Goal: Task Accomplishment & Management: Complete application form

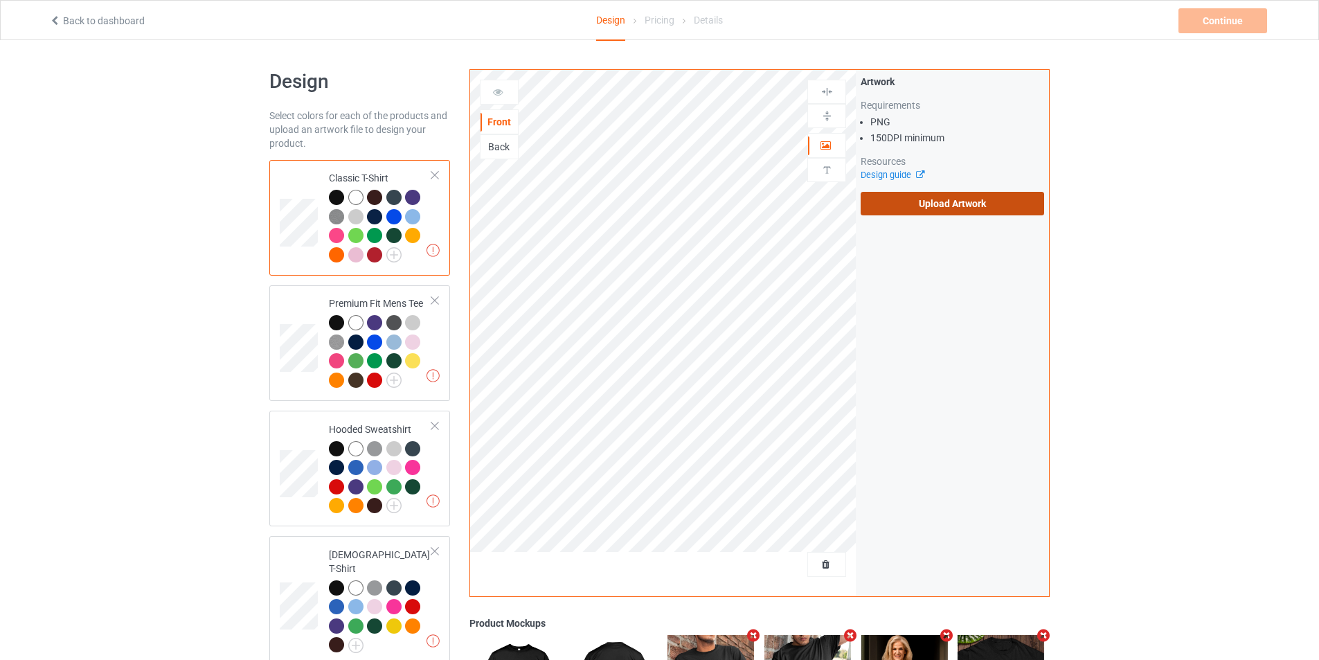
click at [911, 201] on label "Upload Artwork" at bounding box center [953, 204] width 184 height 24
click at [0, 0] on input "Upload Artwork" at bounding box center [0, 0] width 0 height 0
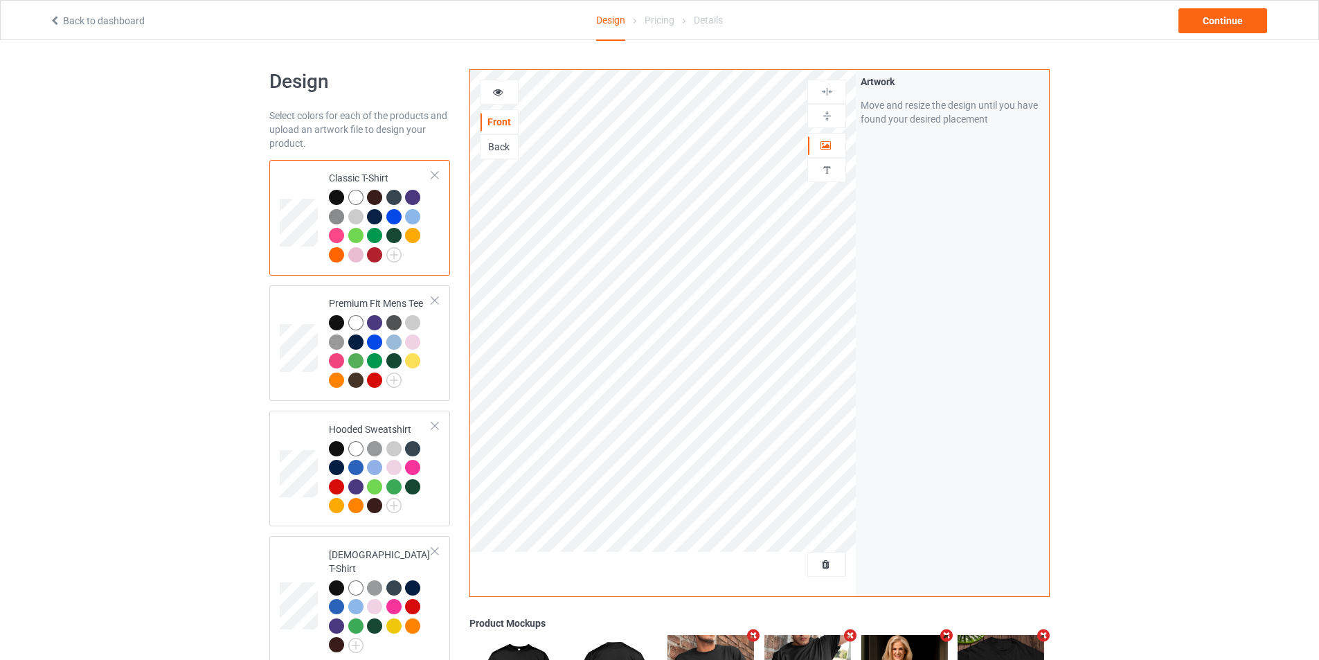
click at [377, 256] on div at bounding box center [374, 254] width 15 height 15
click at [166, 312] on div "Design Select colors for each of the products and upload an artwork file to des…" at bounding box center [659, 641] width 1319 height 1202
click at [373, 382] on div at bounding box center [374, 380] width 15 height 15
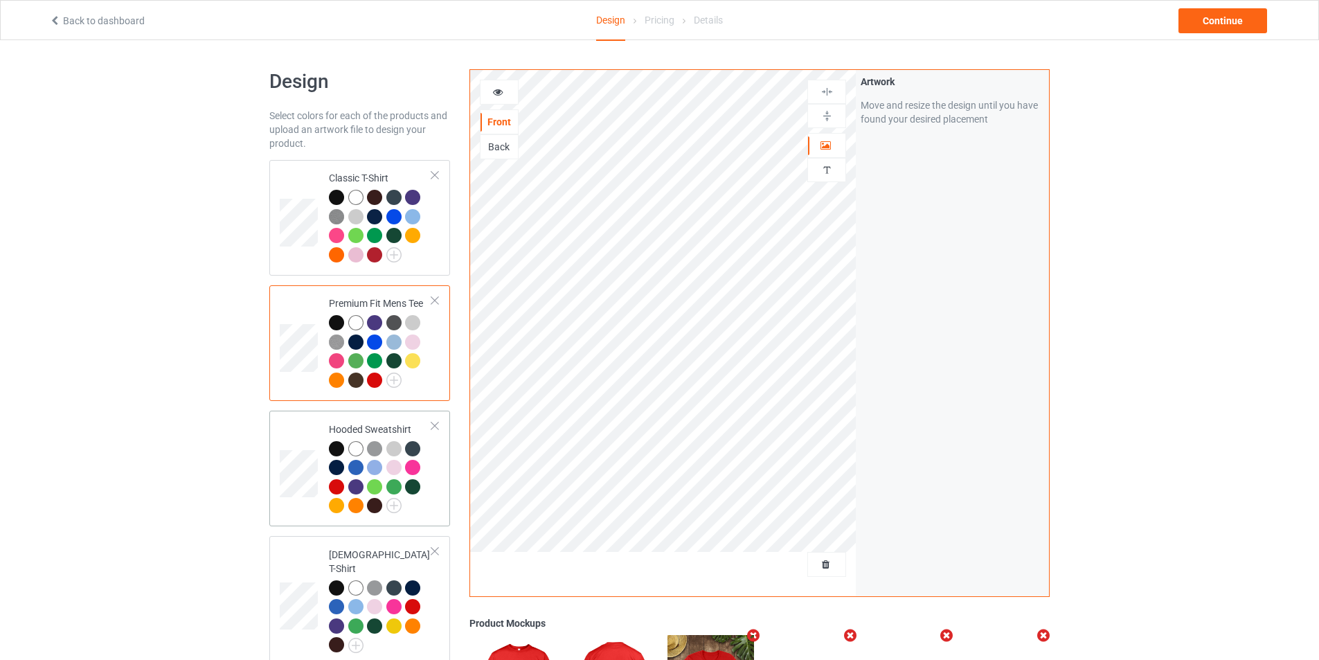
click at [337, 488] on div at bounding box center [336, 486] width 15 height 15
click at [287, 180] on td at bounding box center [301, 218] width 42 height 105
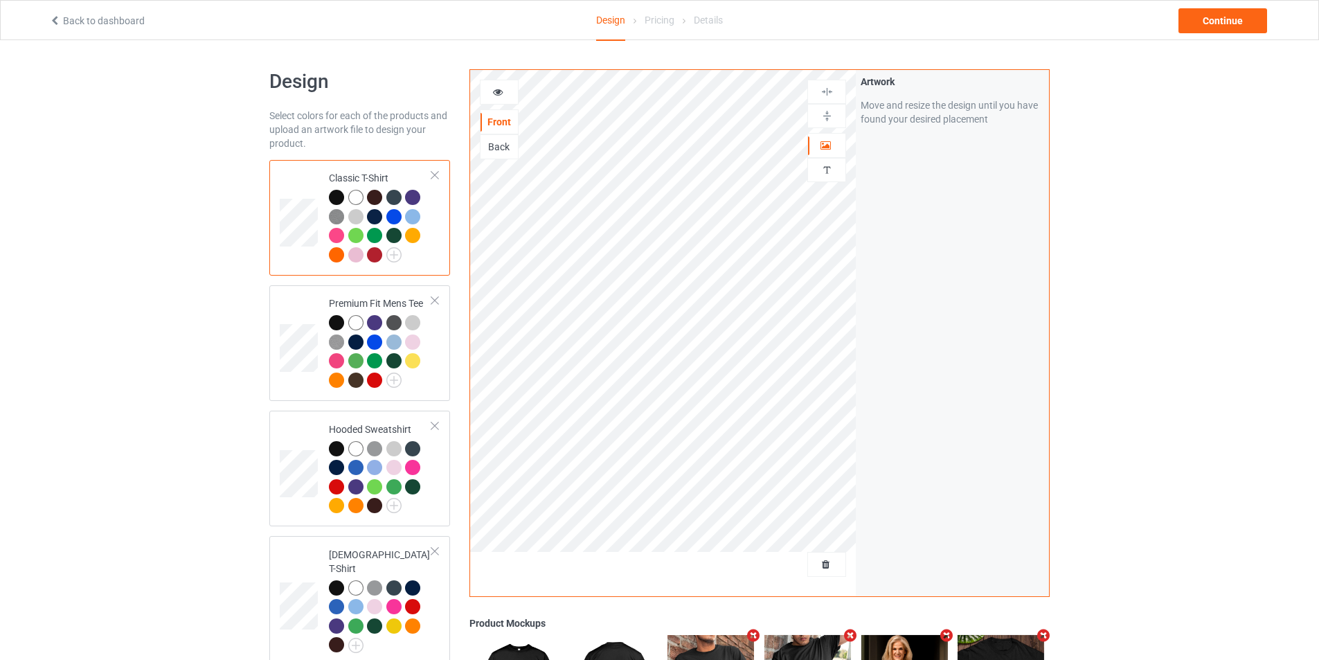
scroll to position [574, 0]
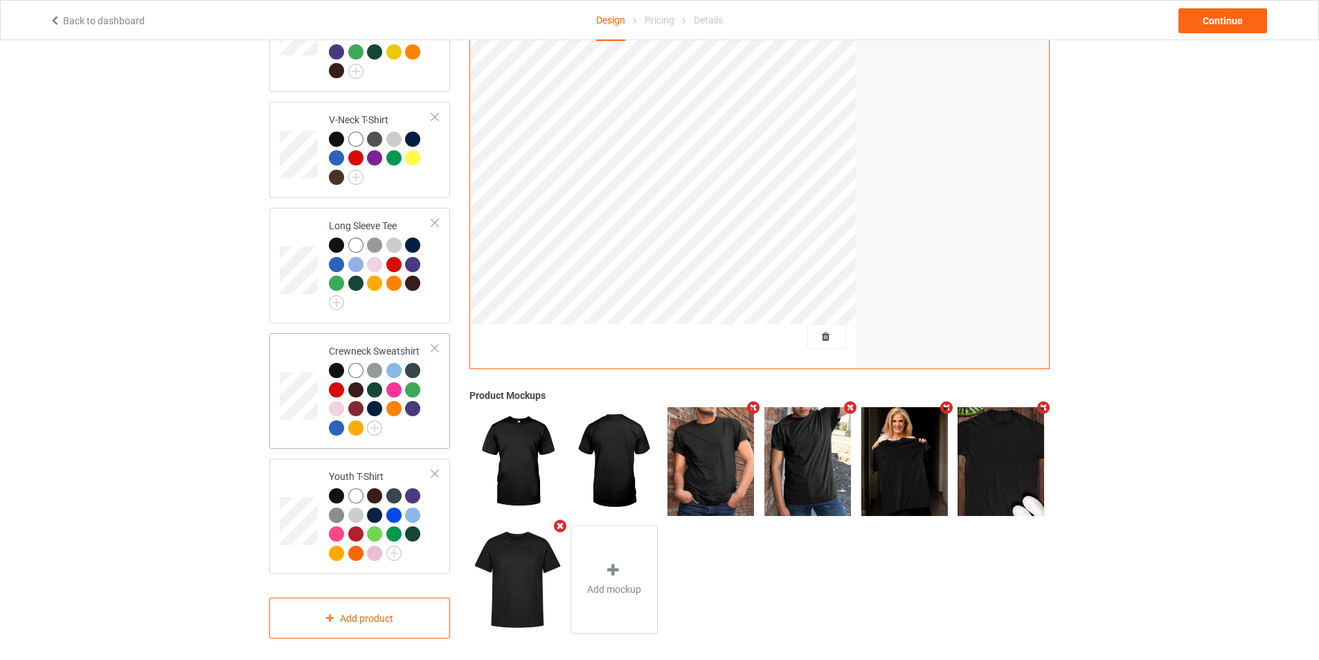
click at [335, 382] on div at bounding box center [336, 389] width 15 height 15
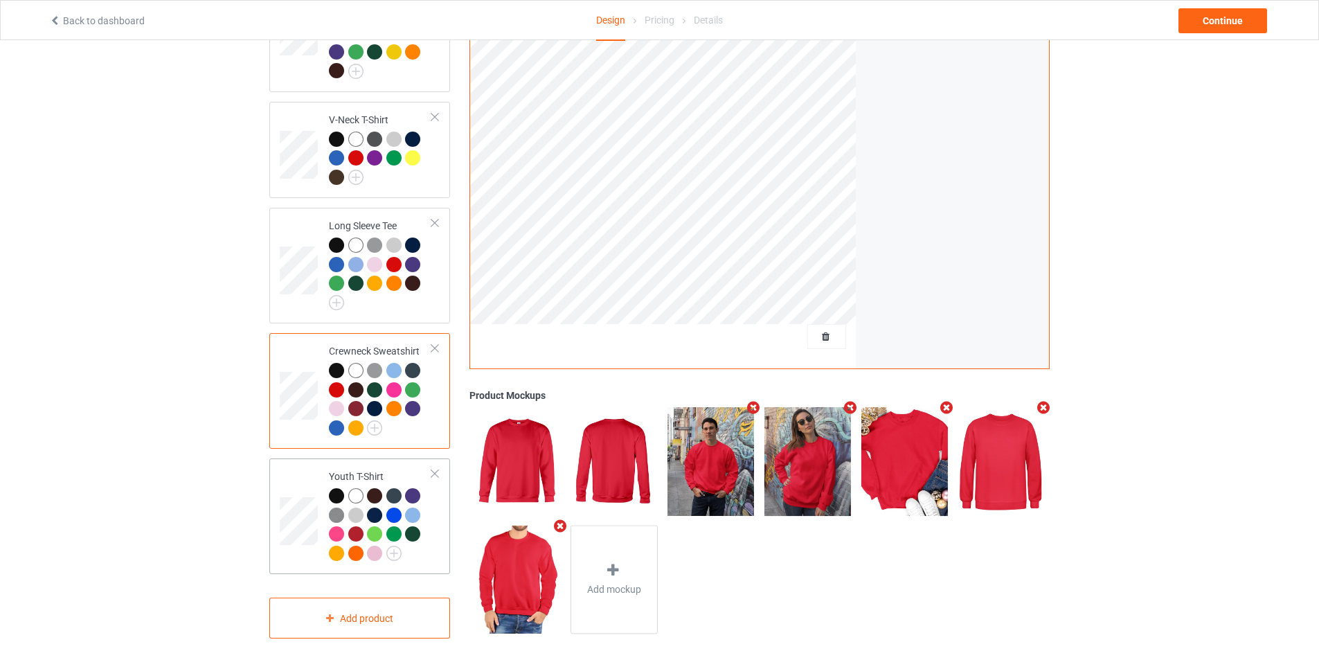
click at [354, 526] on div at bounding box center [355, 533] width 15 height 15
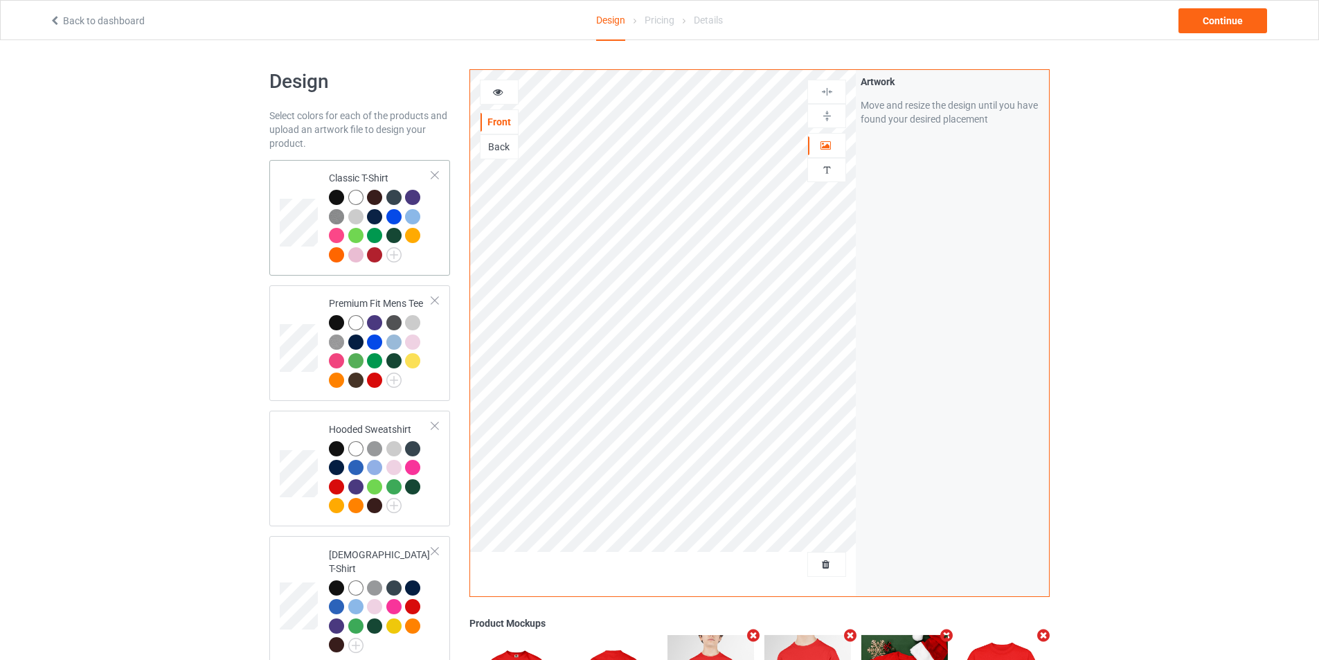
click at [371, 253] on div at bounding box center [374, 254] width 15 height 15
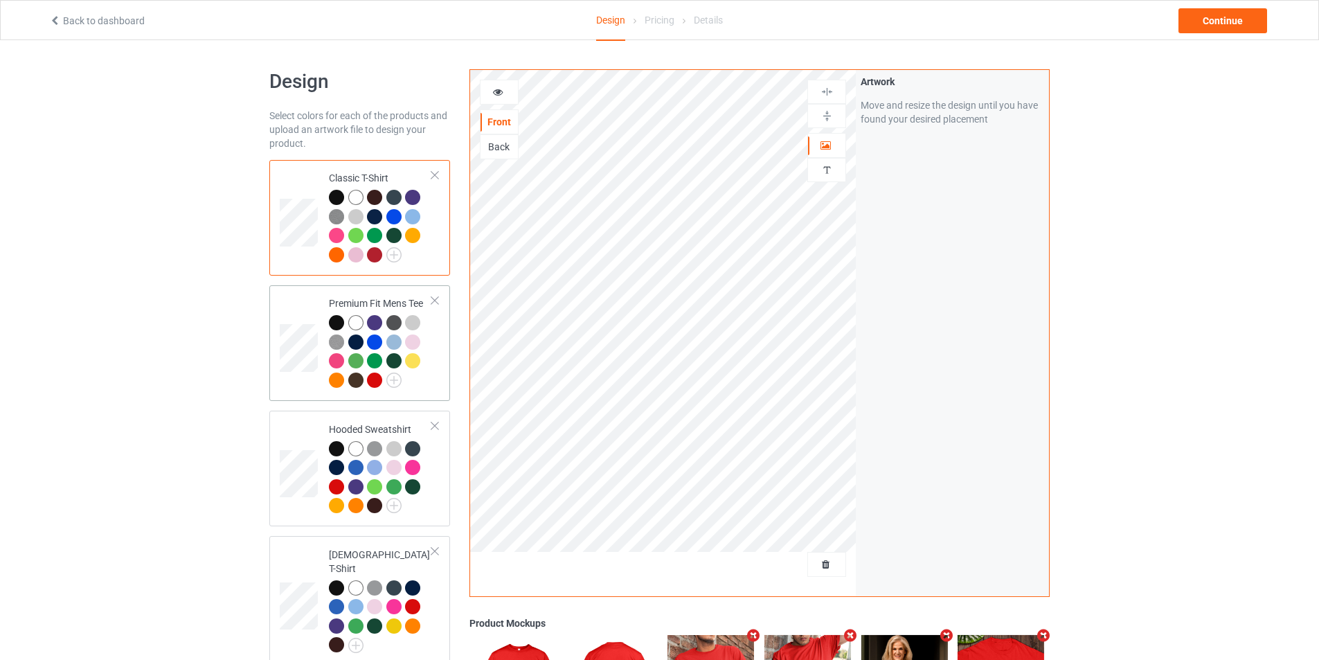
click at [372, 382] on div at bounding box center [374, 380] width 15 height 15
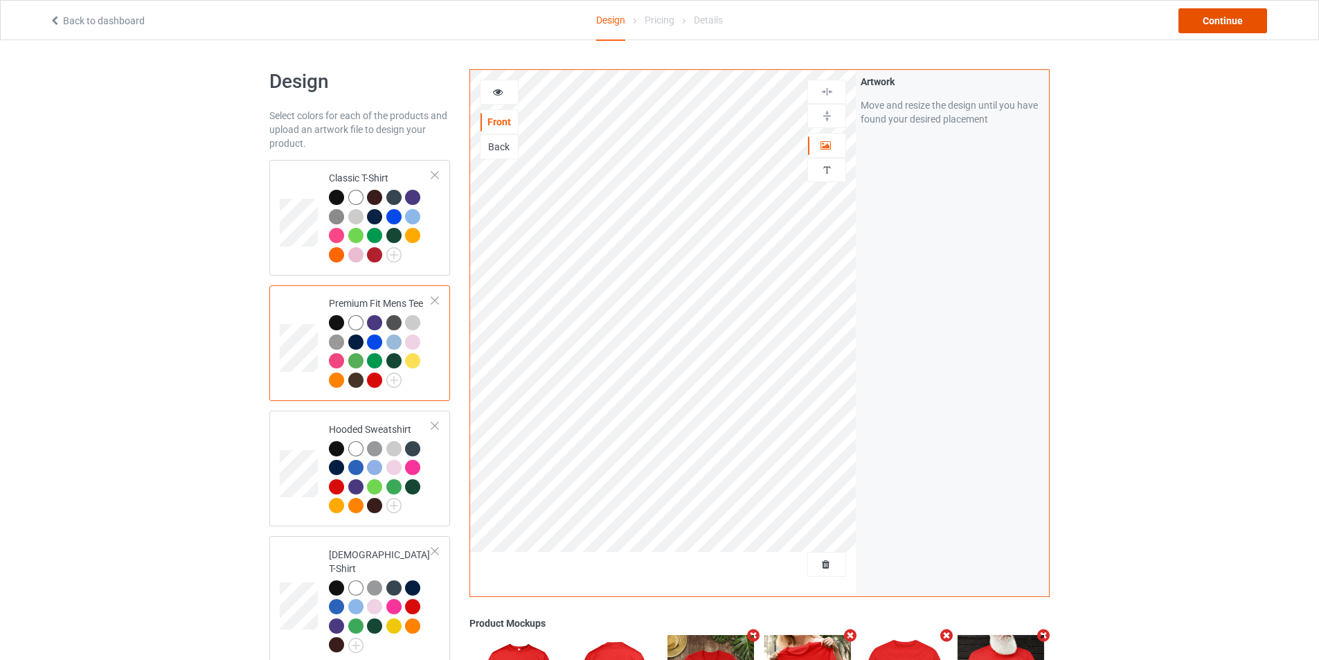
click at [1226, 22] on div "Continue" at bounding box center [1223, 20] width 89 height 25
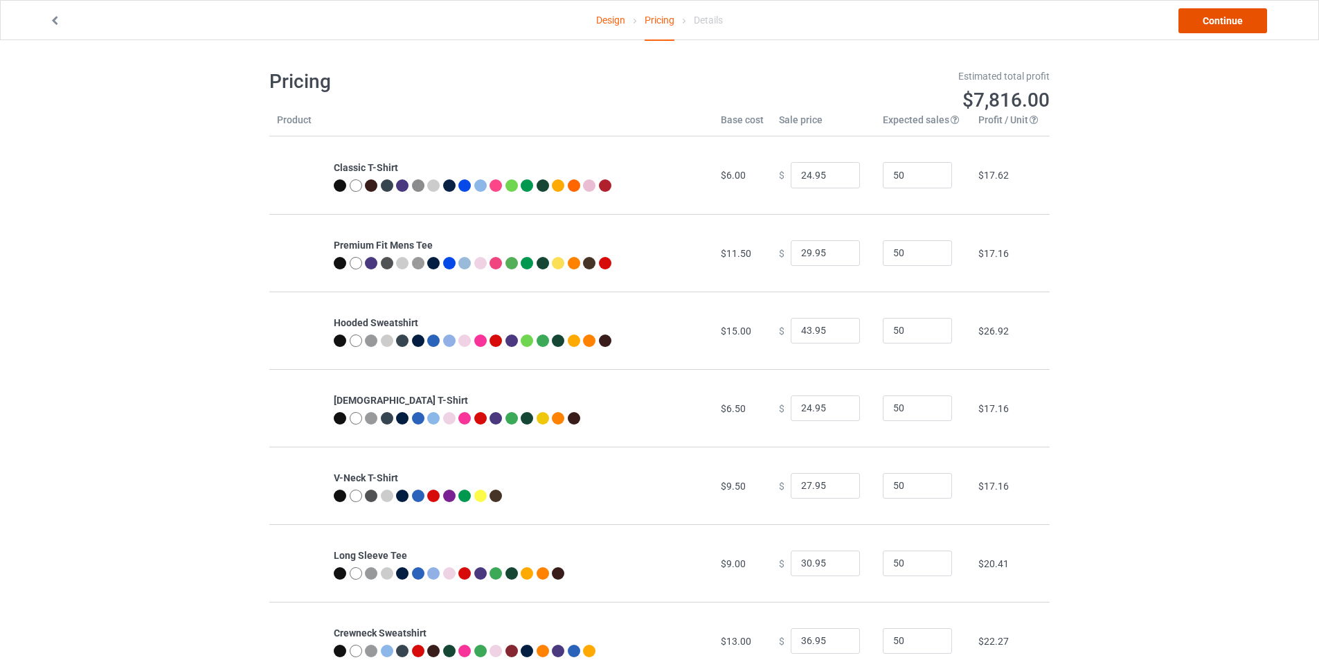
click at [1222, 29] on link "Continue" at bounding box center [1223, 20] width 89 height 25
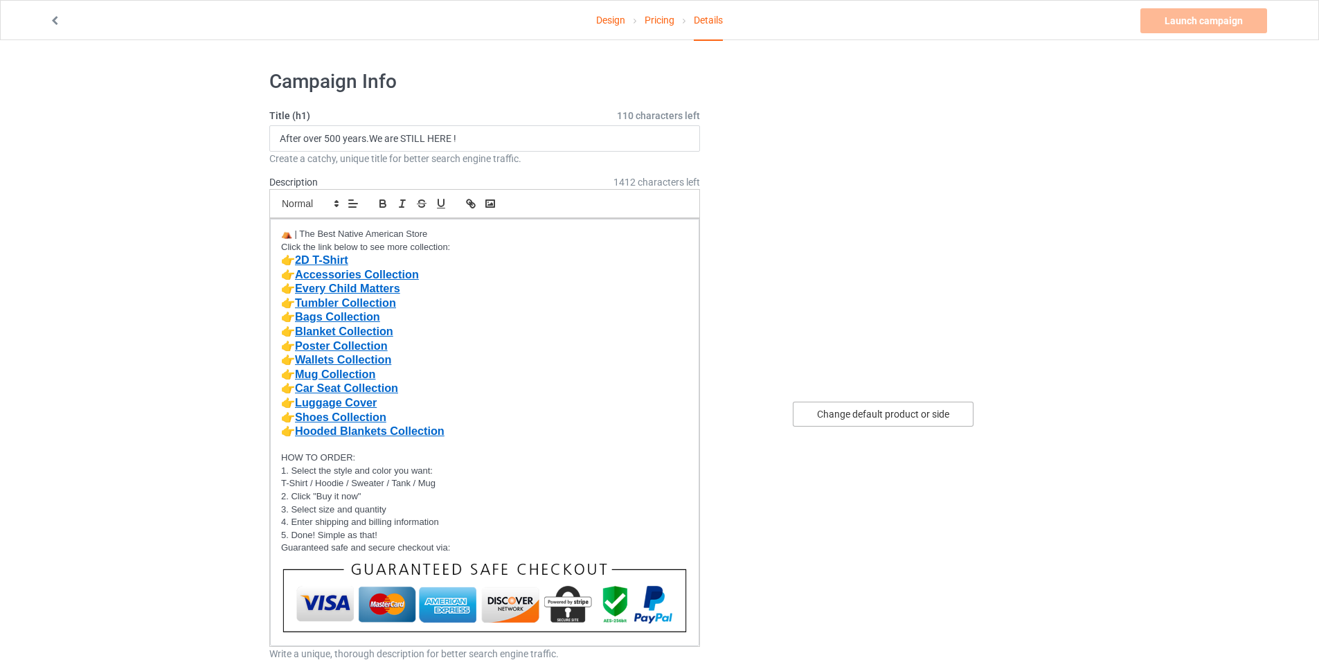
click at [867, 403] on div "Change default product or side" at bounding box center [883, 414] width 181 height 25
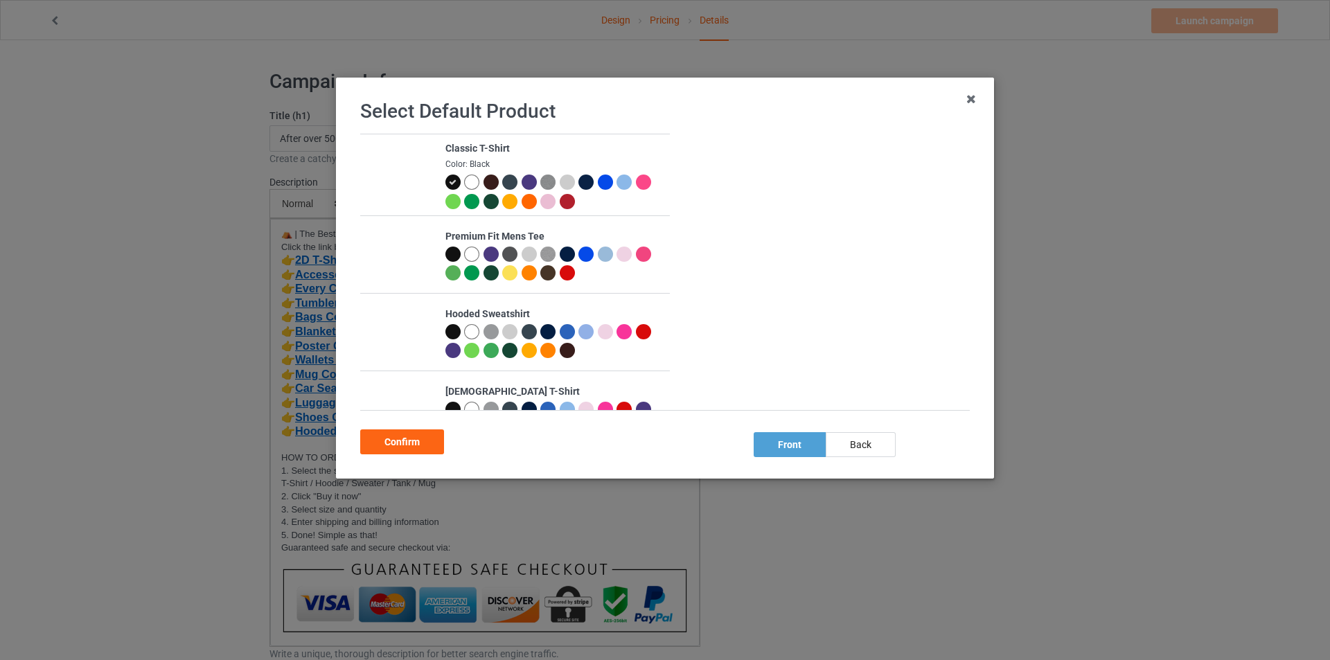
click at [575, 200] on div at bounding box center [567, 201] width 15 height 15
click at [575, 275] on div at bounding box center [567, 272] width 15 height 15
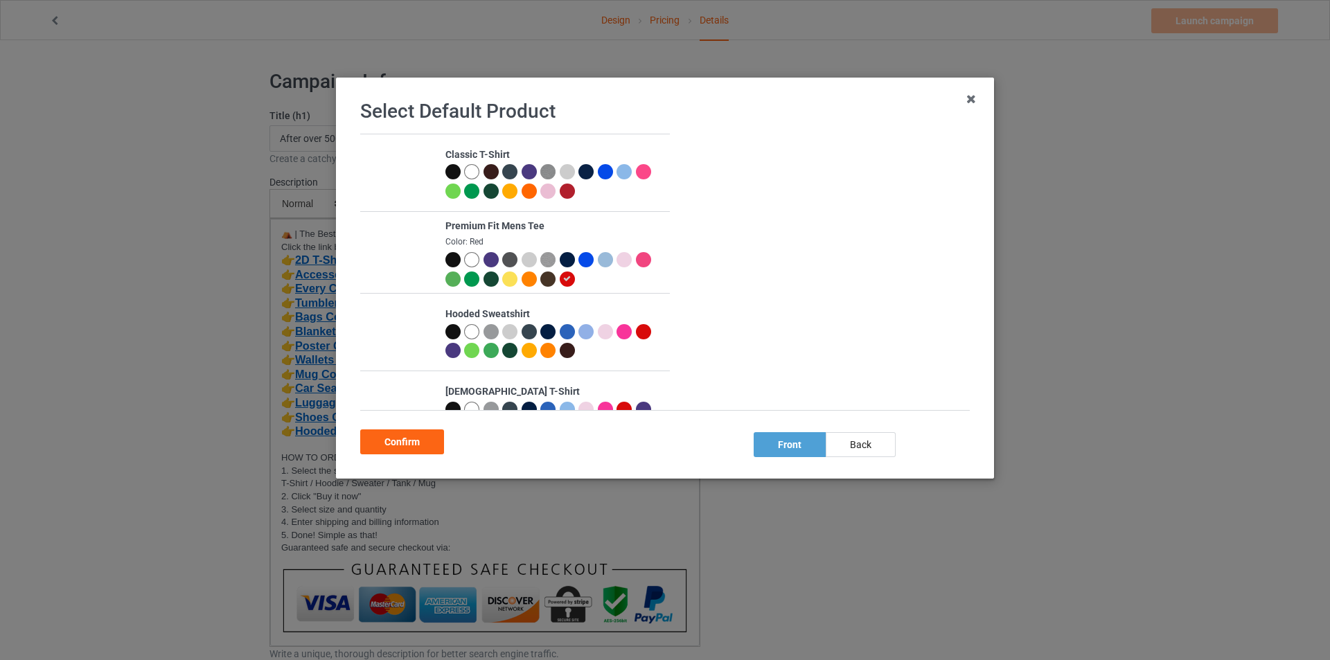
click at [575, 187] on div at bounding box center [567, 191] width 15 height 15
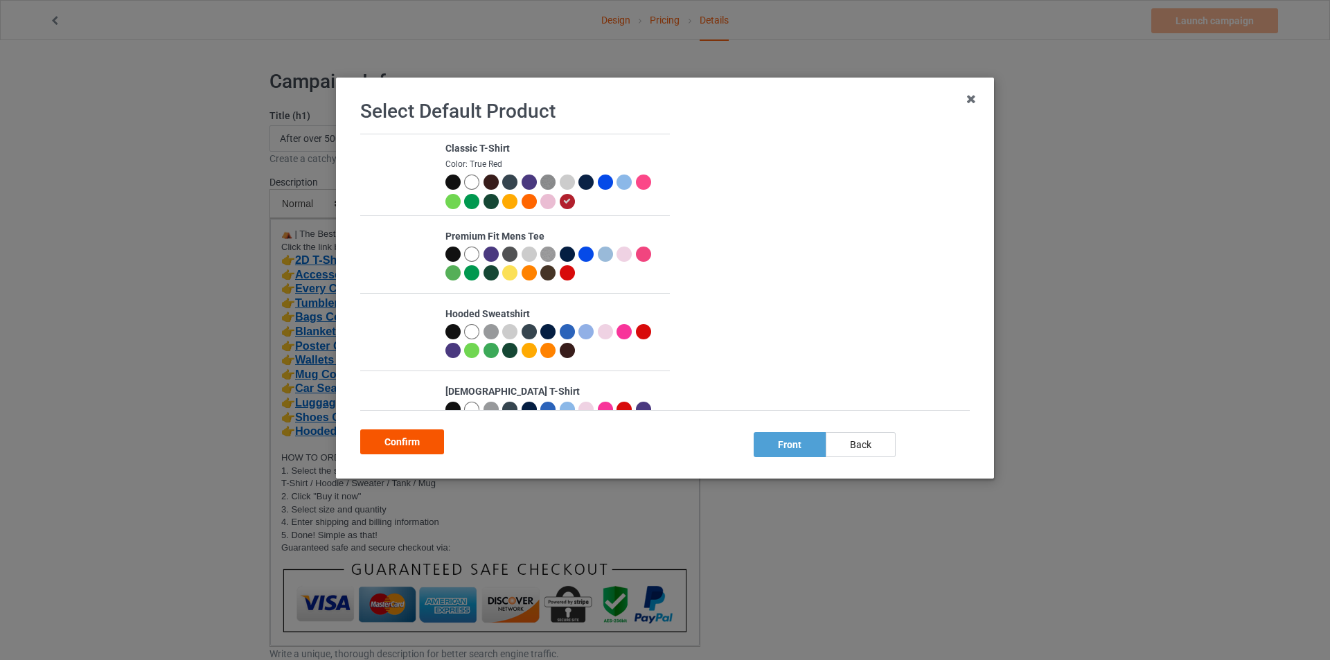
drag, startPoint x: 412, startPoint y: 442, endPoint x: 363, endPoint y: 436, distance: 49.5
click at [411, 442] on div "Confirm" at bounding box center [402, 441] width 84 height 25
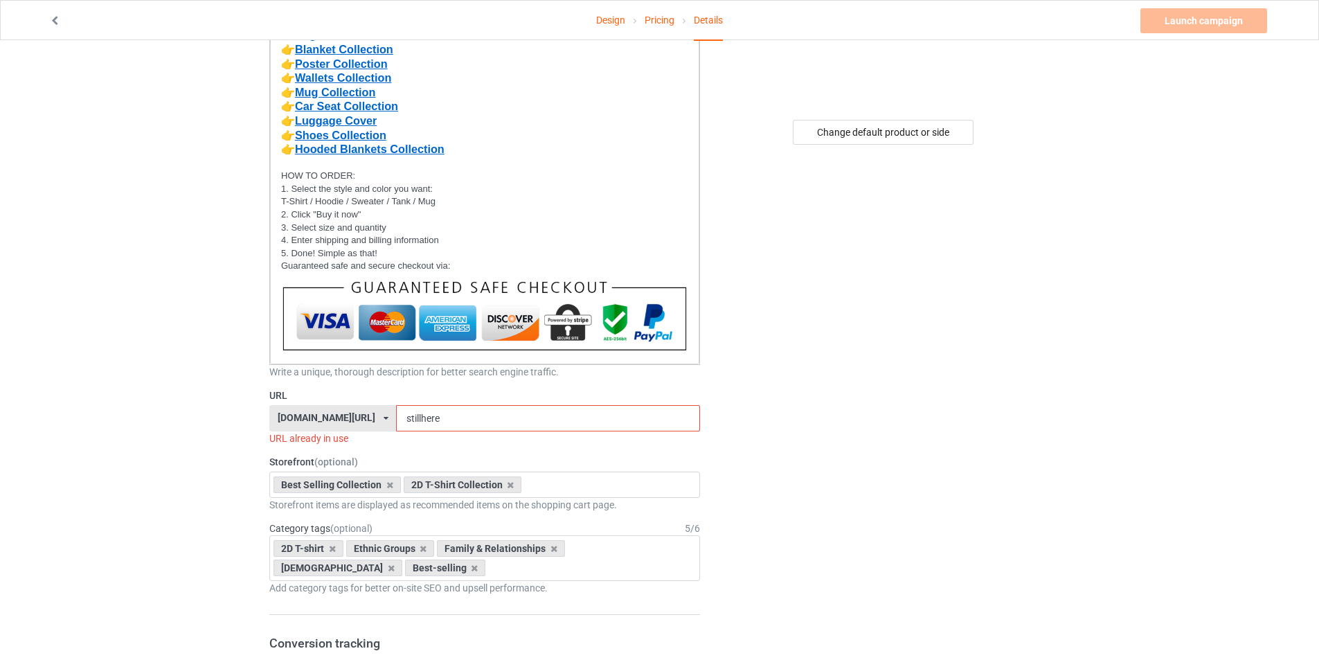
scroll to position [409, 0]
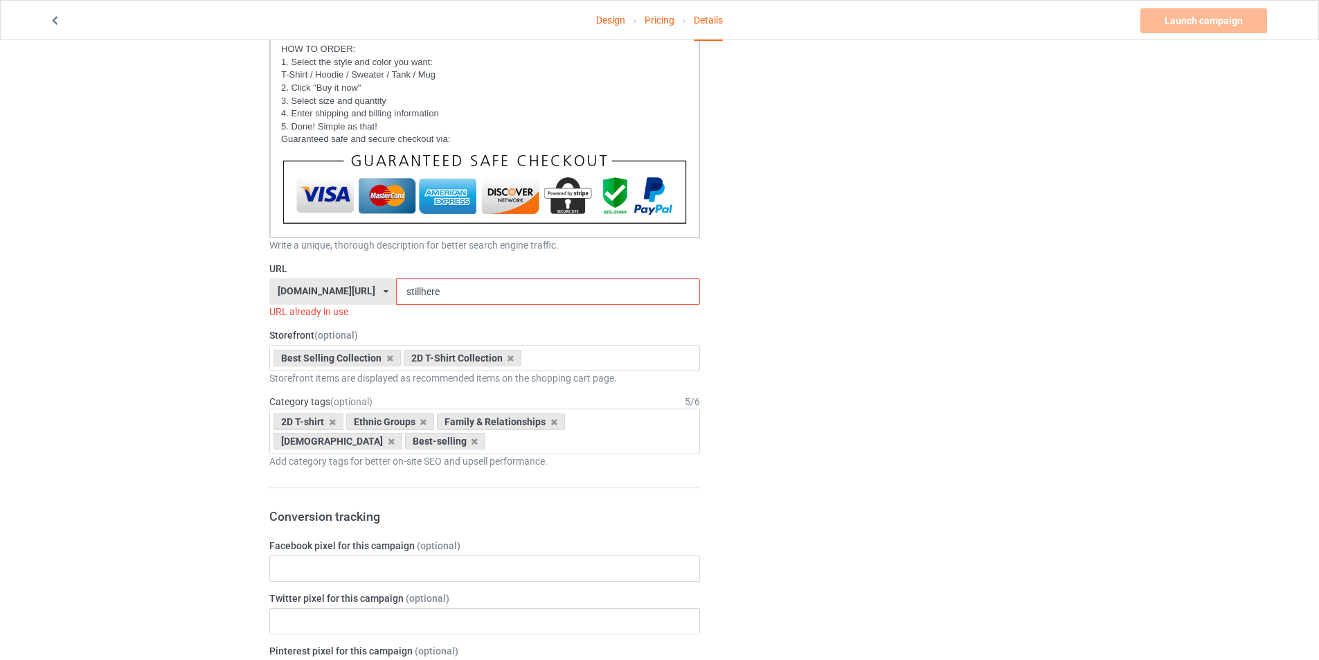
drag, startPoint x: 463, startPoint y: 292, endPoint x: 389, endPoint y: 303, distance: 74.8
click at [389, 303] on div "bestnativestore.com/ bestnativeamericanshop.com/ bestnativeshop.com/ bestnative…" at bounding box center [484, 291] width 431 height 26
click at [429, 294] on input "nativeamerican" at bounding box center [547, 291] width 303 height 26
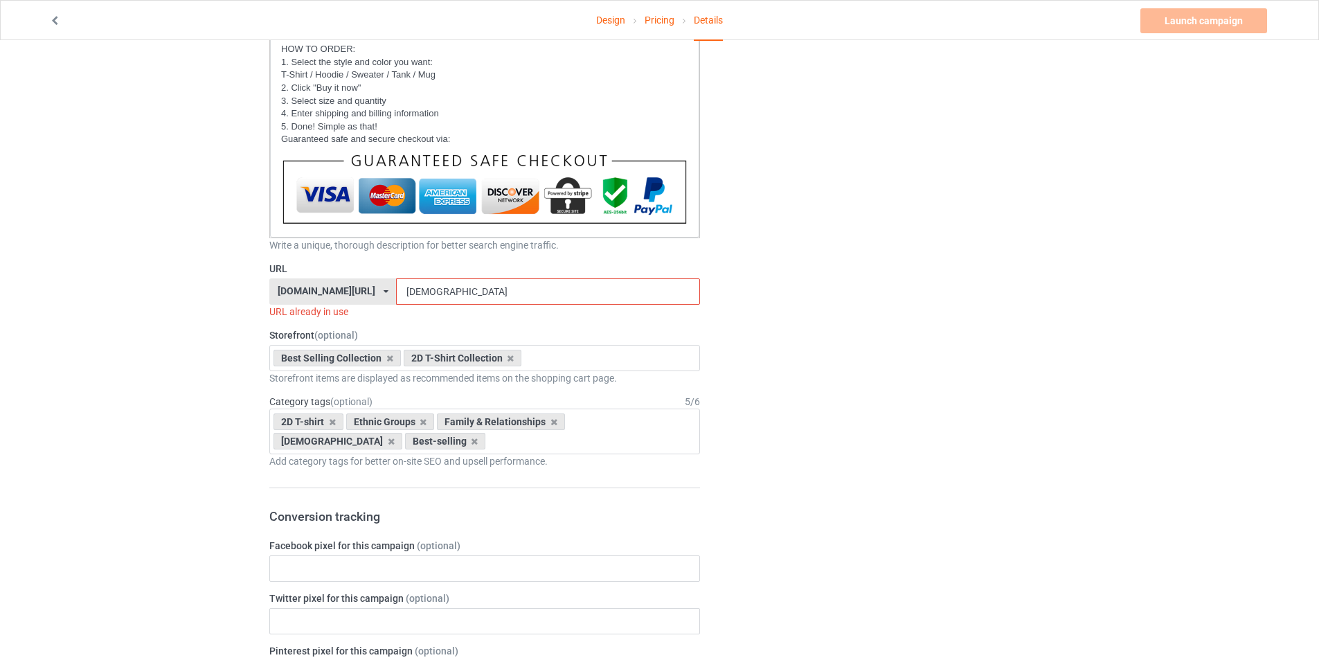
click at [490, 288] on input "native-american" at bounding box center [547, 291] width 303 height 26
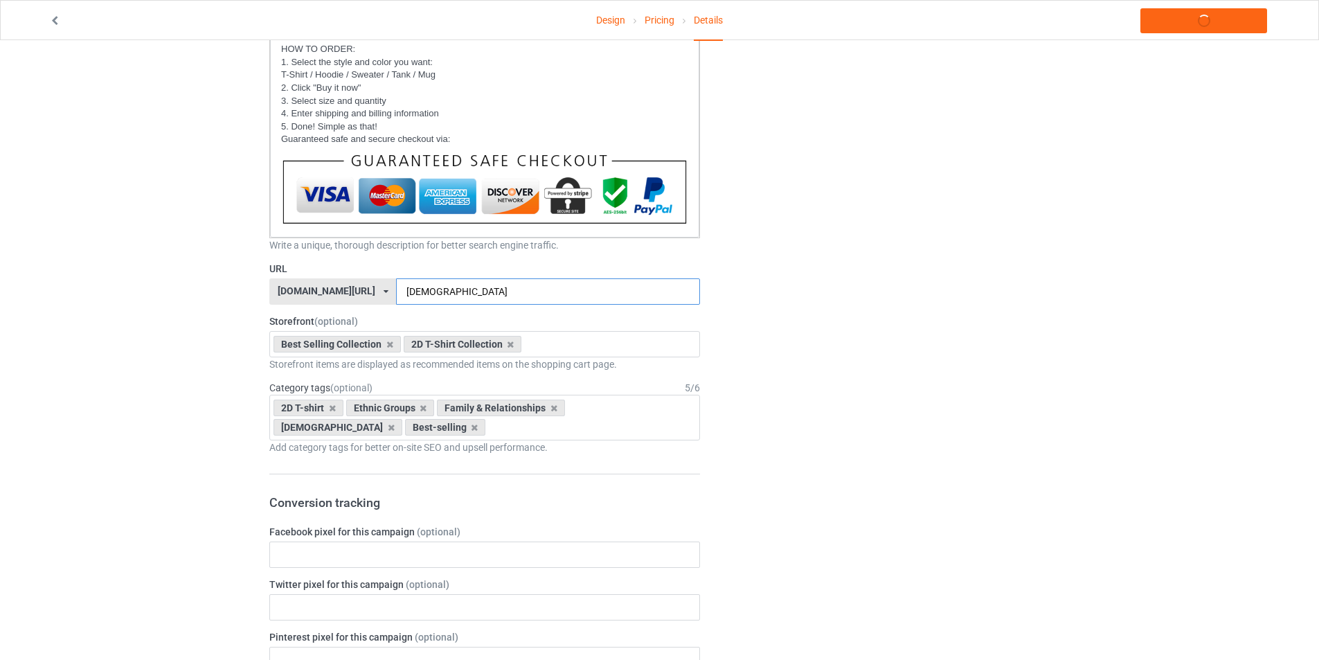
type input "native-americans"
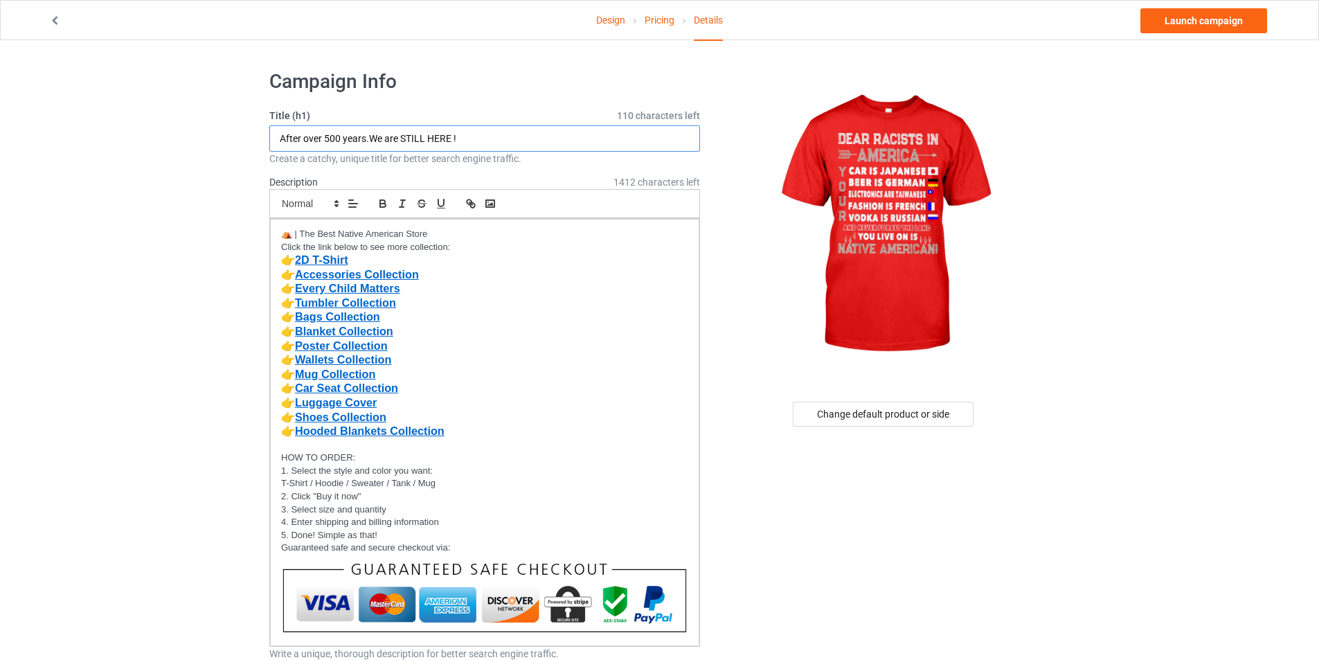
drag, startPoint x: 515, startPoint y: 135, endPoint x: 260, endPoint y: 135, distance: 254.9
paste input "DEAR RACISTS IN AMERICA"
type input "DEAR RACISTS IN AMERICA"
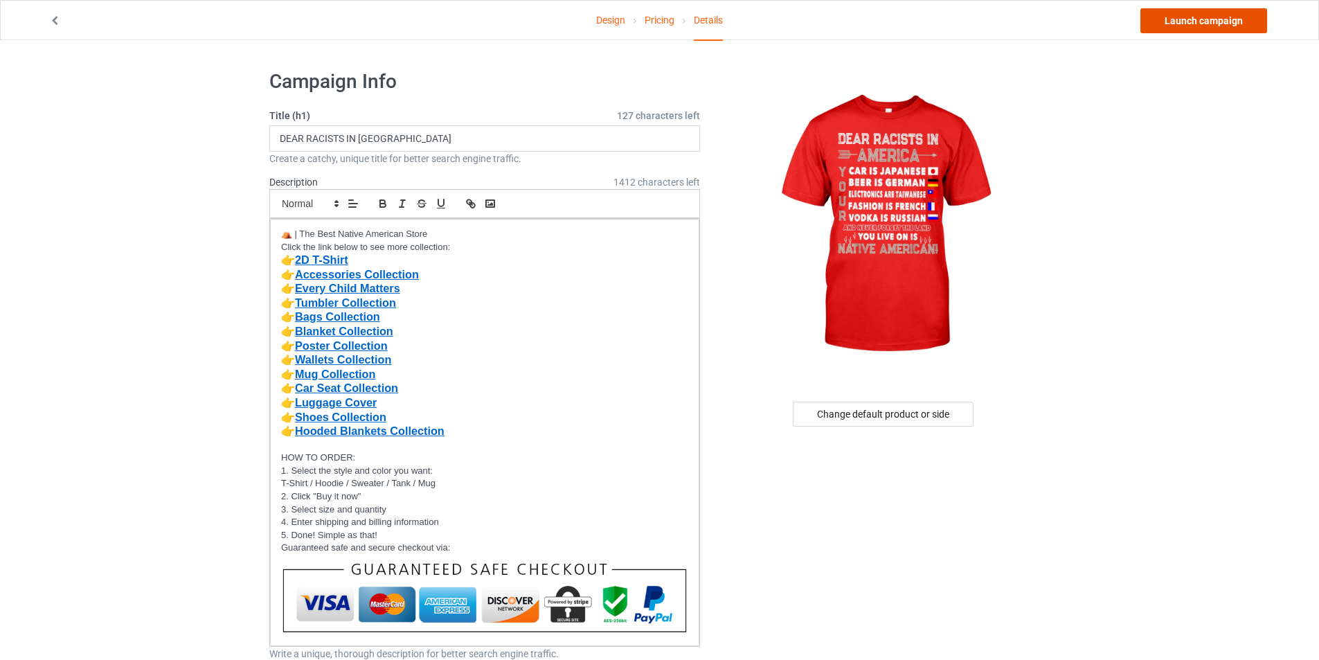
click at [1211, 19] on link "Launch campaign" at bounding box center [1204, 20] width 127 height 25
